Goal: Navigation & Orientation: Find specific page/section

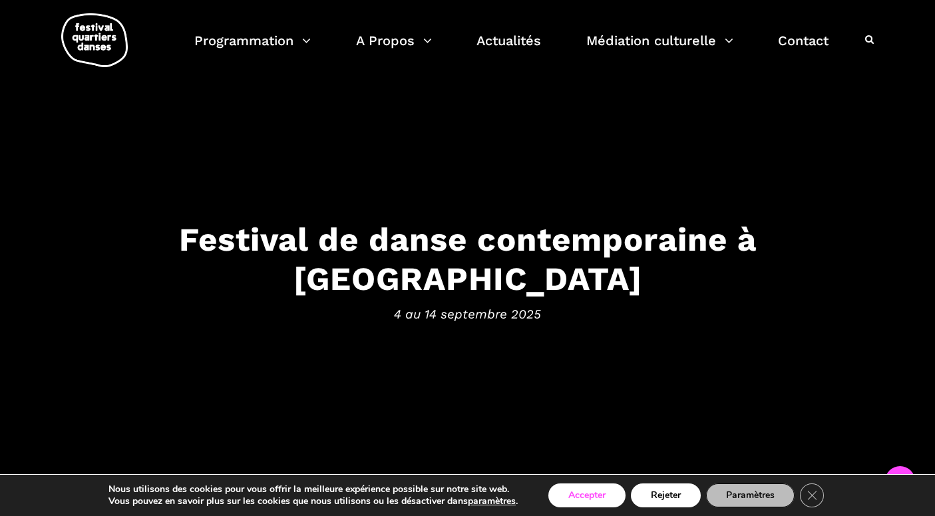
click at [581, 494] on button "Accepter" at bounding box center [586, 496] width 77 height 24
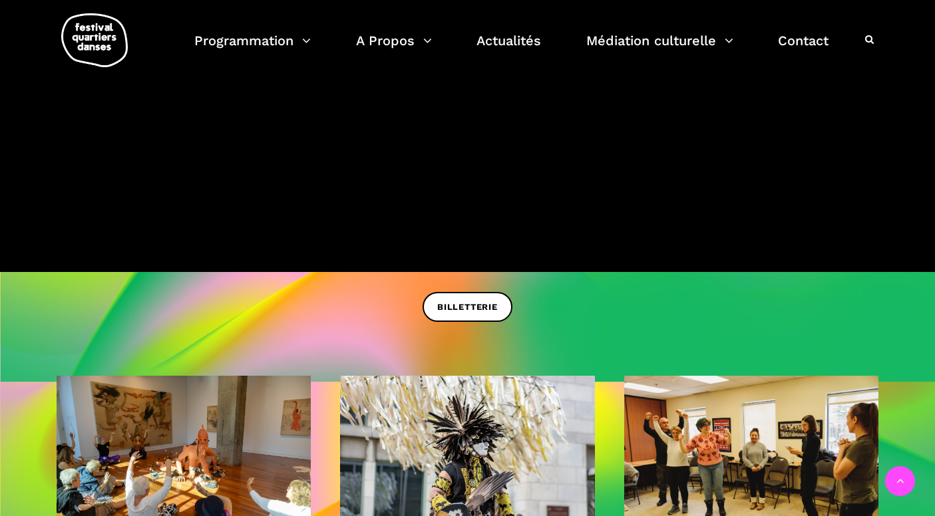
scroll to position [277, 0]
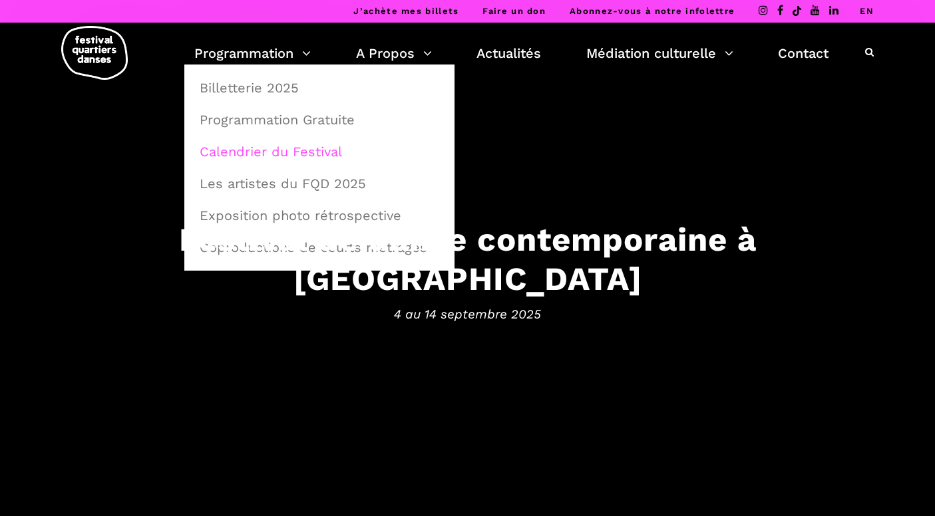
click at [263, 152] on link "Calendrier du Festival" at bounding box center [319, 151] width 255 height 31
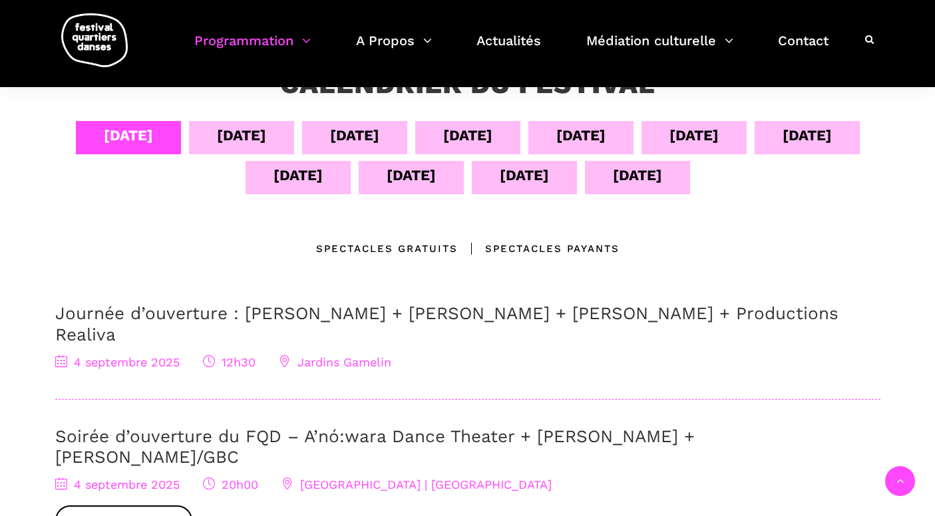
scroll to position [268, 0]
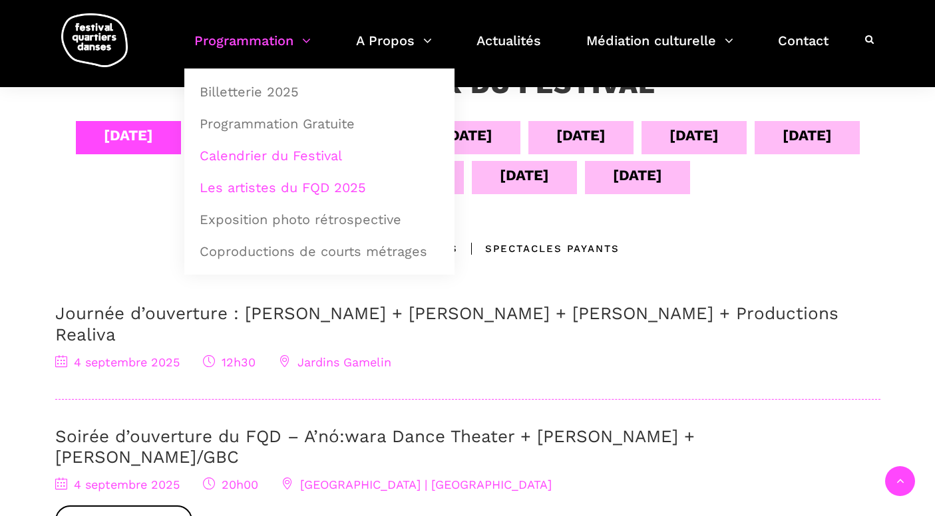
click at [269, 186] on link "Les artistes du FQD 2025" at bounding box center [319, 187] width 255 height 31
